Goal: Task Accomplishment & Management: Use online tool/utility

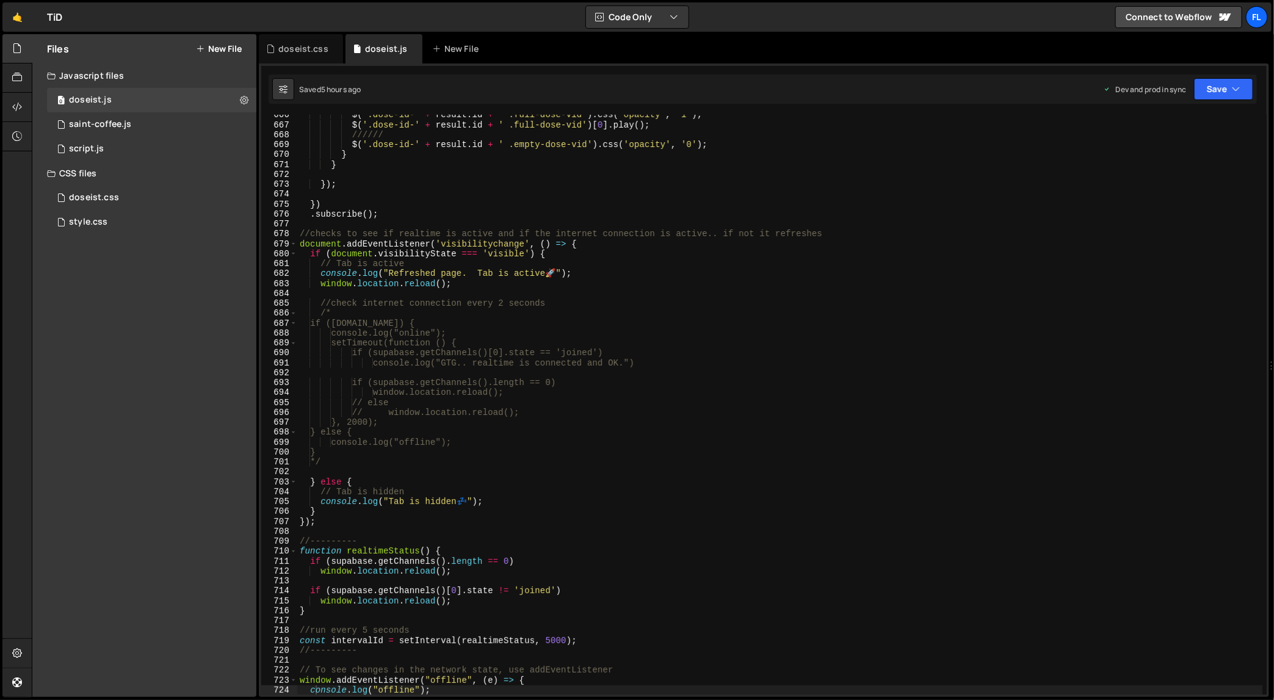
scroll to position [6641, 0]
click at [431, 182] on div "$ ( '.dose-id-' + result . id + ' .full-dose-vid' ) . css ( 'opacity' , '1' ) ;…" at bounding box center [780, 410] width 966 height 601
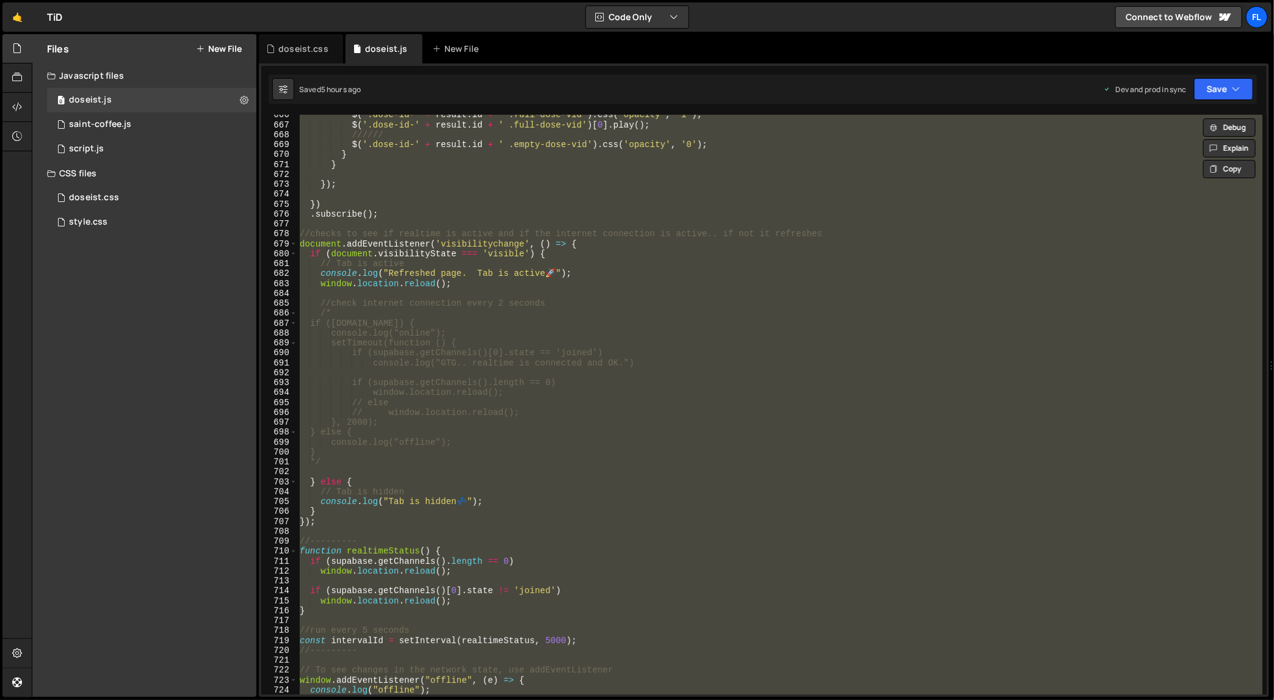
paste textarea
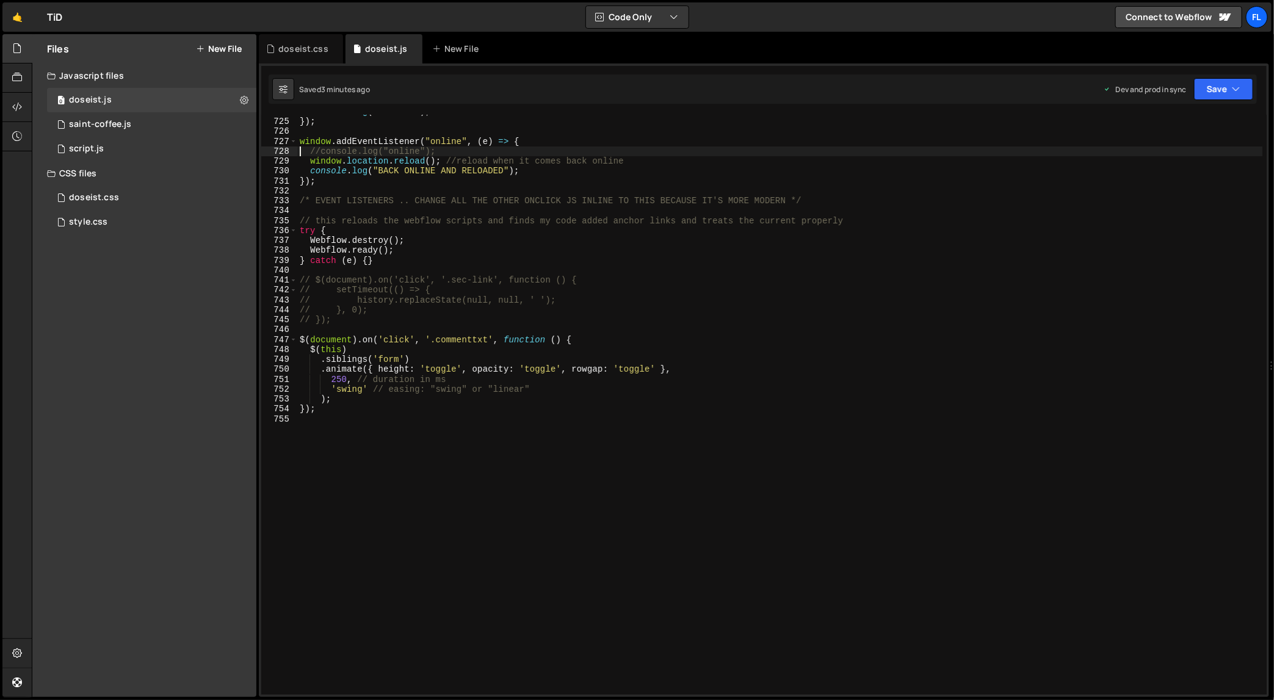
scroll to position [7219, 0]
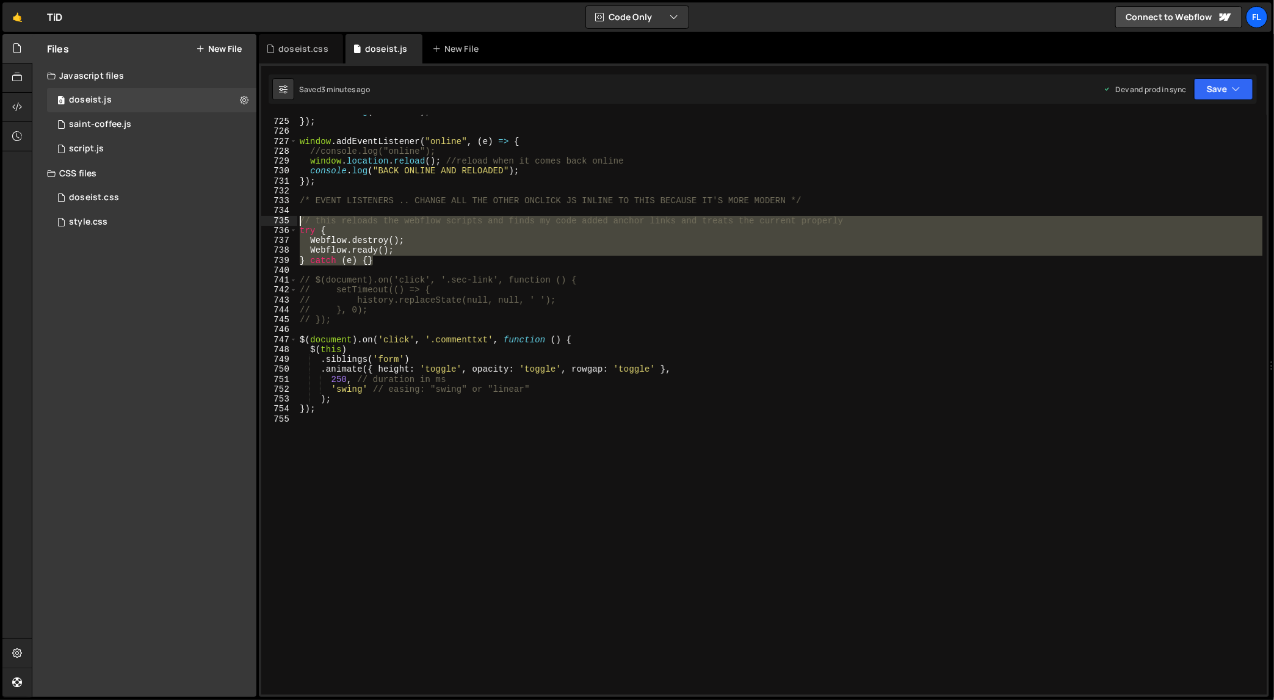
drag, startPoint x: 388, startPoint y: 259, endPoint x: 280, endPoint y: 223, distance: 113.3
click at [280, 223] on div "//console.log("online"); 724 725 726 727 728 729 730 731 732 733 734 735 736 73…" at bounding box center [763, 405] width 1005 height 580
type textarea "// this reloads the webflow scripts and finds my code added anchor links and tr…"
click at [396, 267] on div "console . log ( "offline" ) ; }) ; window . addEventListener ( "online" , ( e )…" at bounding box center [780, 407] width 966 height 601
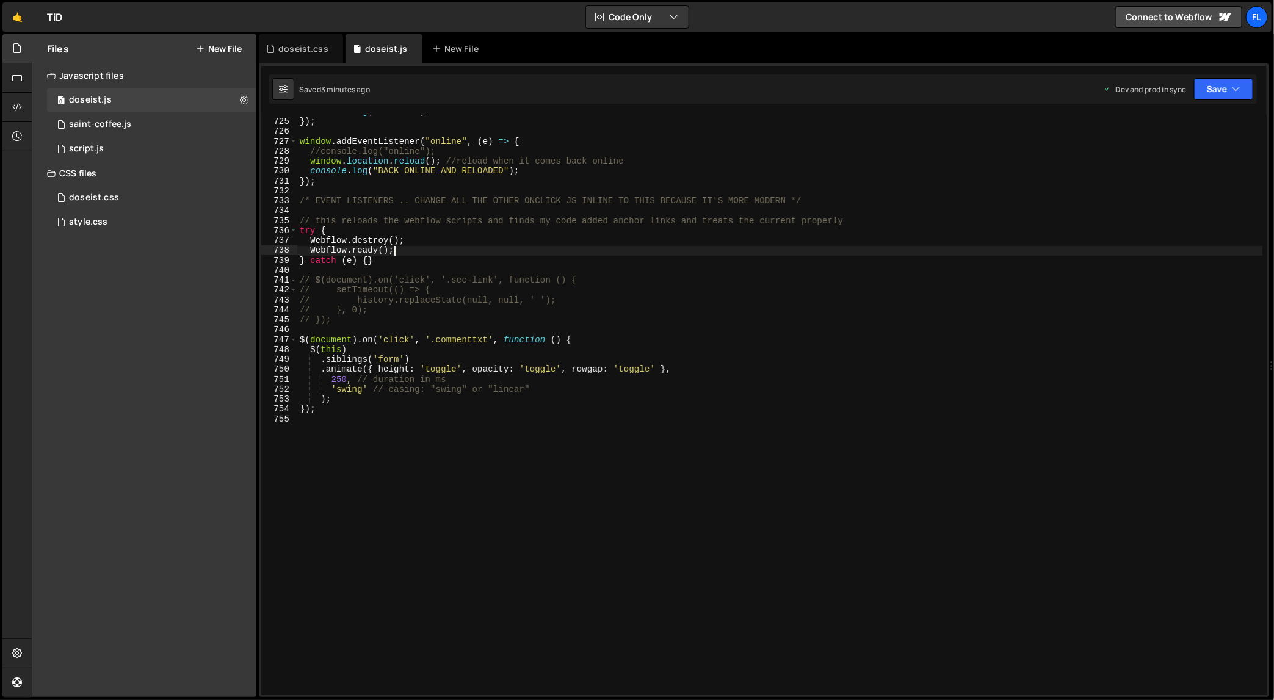
click at [415, 250] on div "console . log ( "offline" ) ; }) ; window . addEventListener ( "online" , ( e )…" at bounding box center [780, 407] width 966 height 601
type textarea "Webflow.ready();"
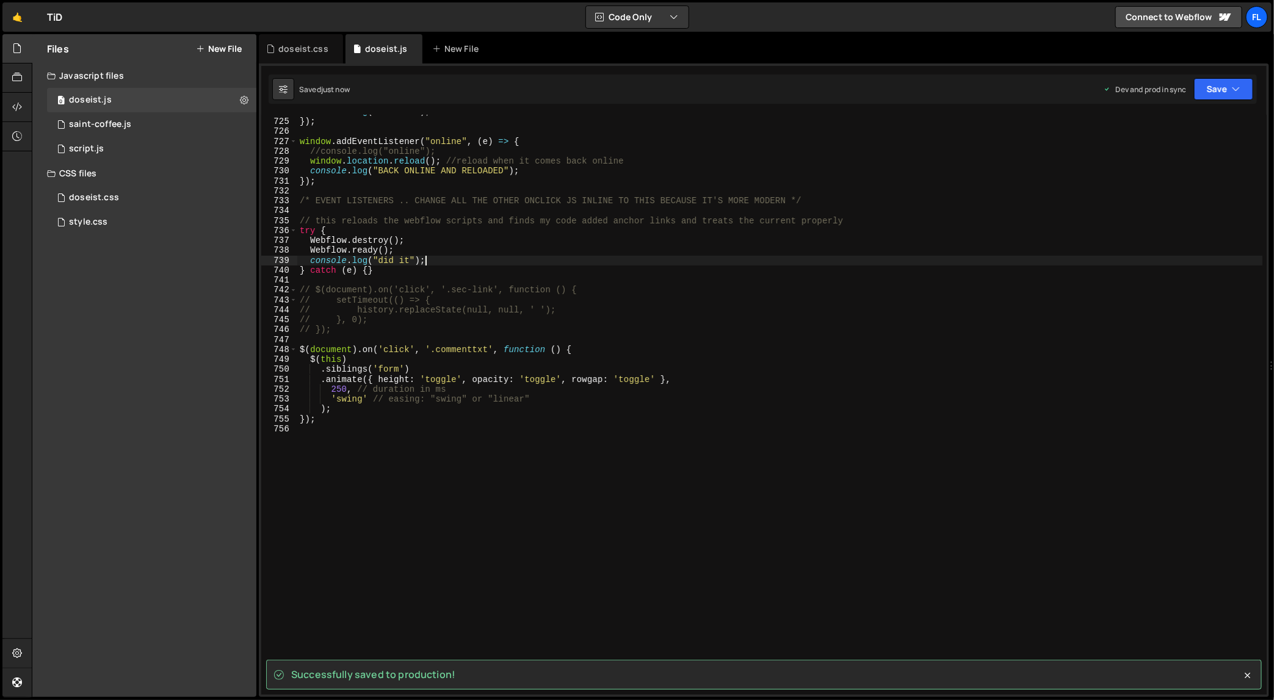
type textarea "console.log("did it");"
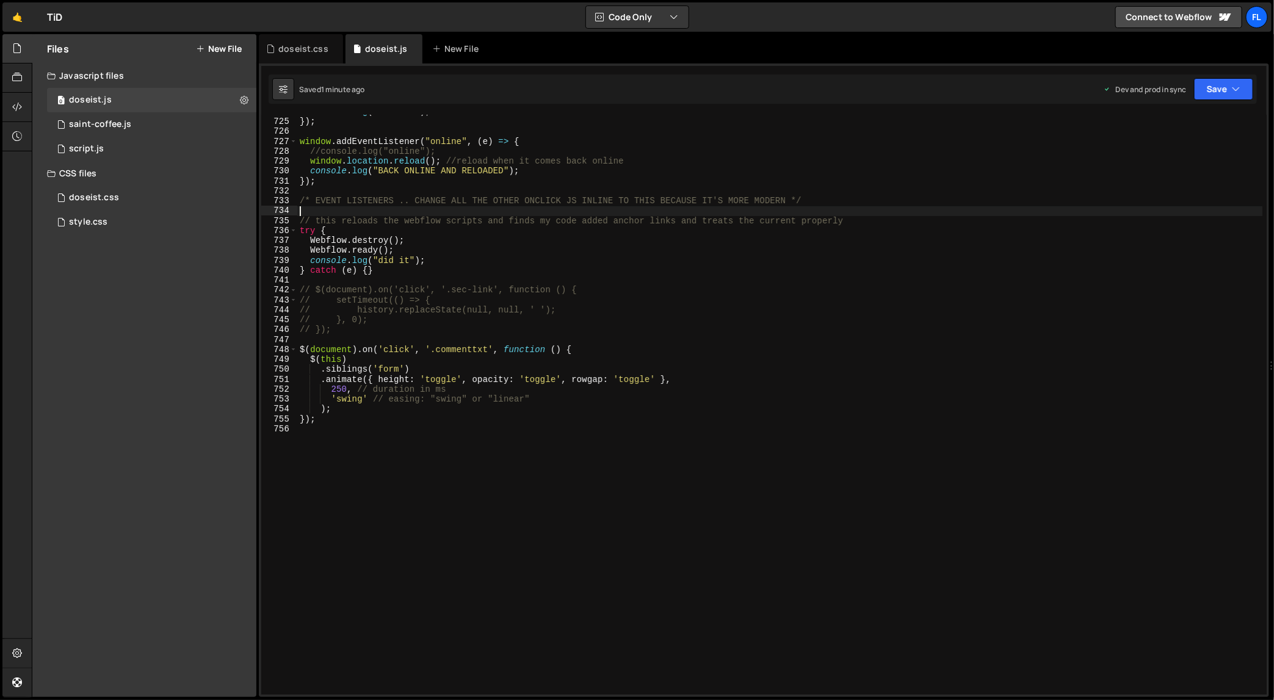
click at [709, 211] on div "console . log ( "offline" ) ; }) ; window . addEventListener ( "online" , ( e )…" at bounding box center [780, 407] width 966 height 601
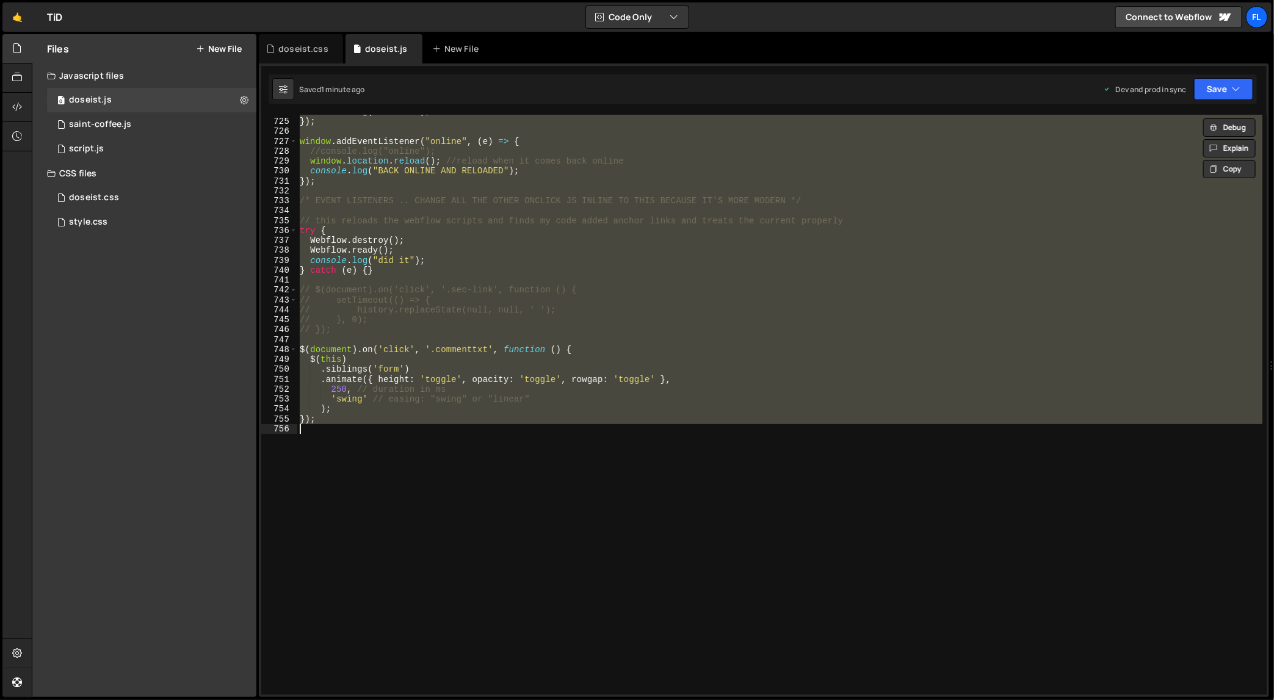
paste textarea
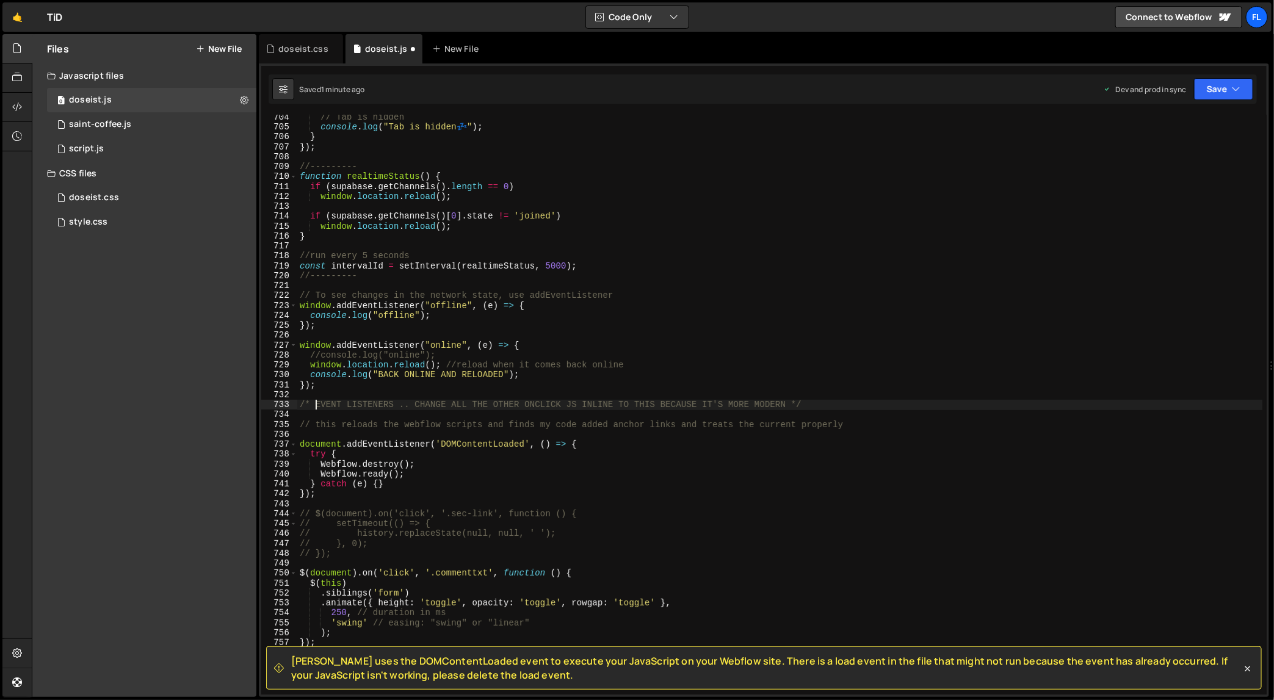
scroll to position [7015, 0]
click at [689, 176] on div "// Tab is hidden console . log ( "Tab is hidden 💤 " ) ; } }) ; //--------- func…" at bounding box center [780, 412] width 966 height 601
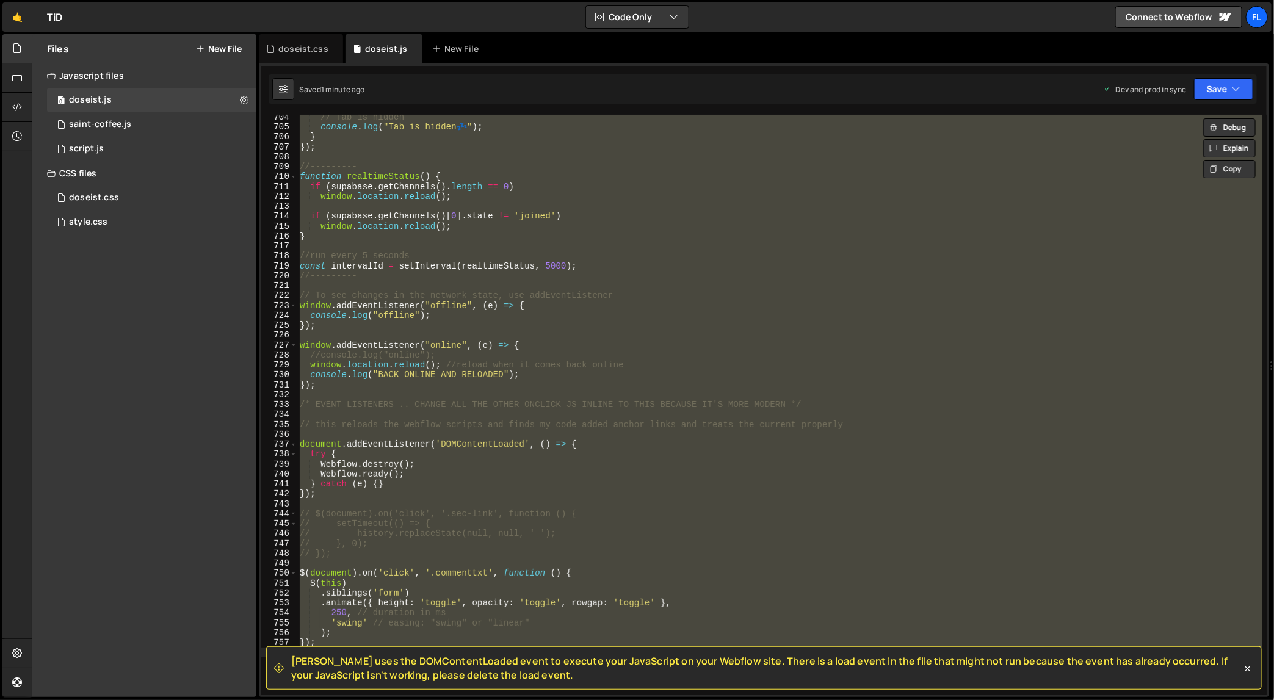
paste textarea
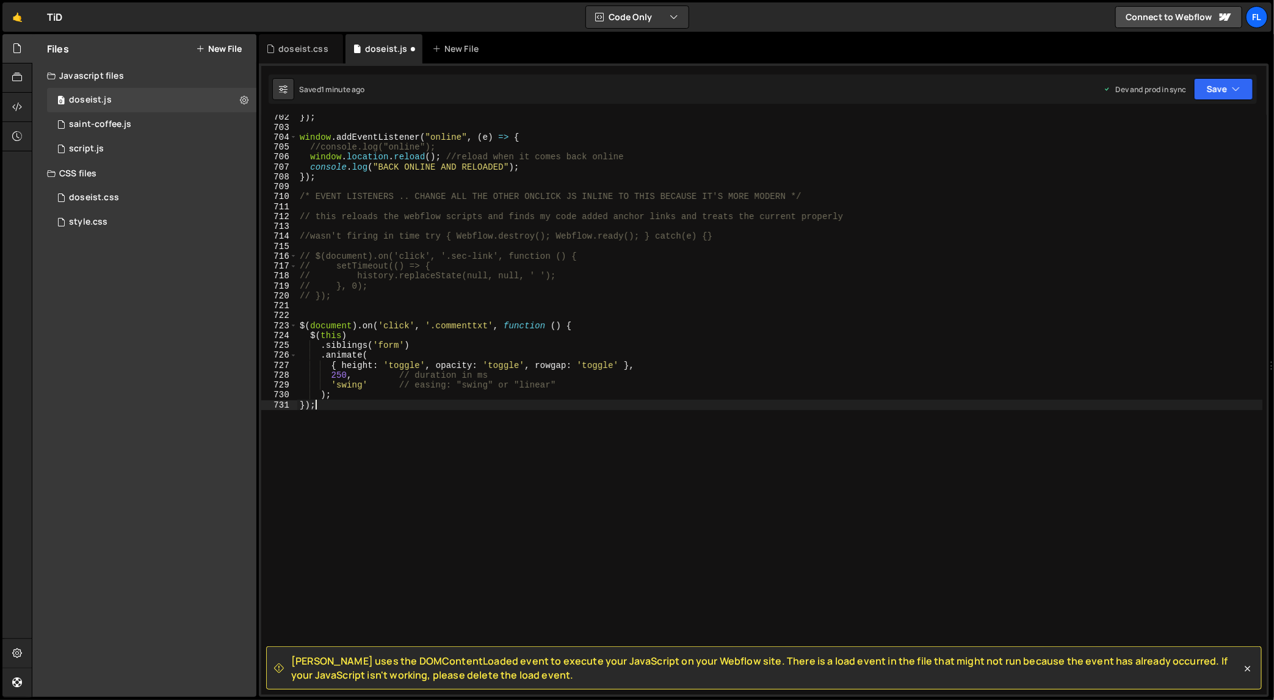
type textarea "window.addEventListener("online", (e) => {"
